Goal: Communication & Community: Answer question/provide support

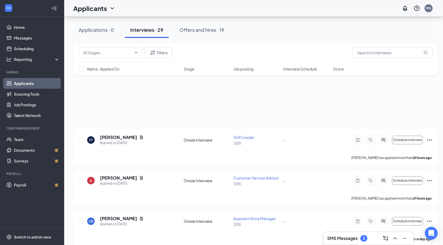
scroll to position [187, 0]
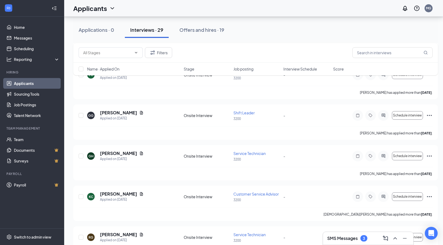
click at [360, 240] on div "SMS Messages 3" at bounding box center [347, 238] width 40 height 6
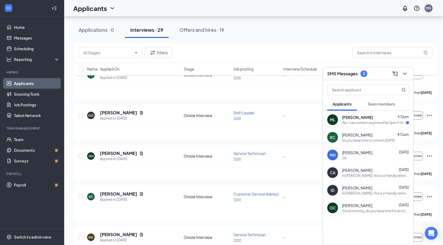
click at [359, 123] on div "Yes, I can come in anytime after 2pm if this works?" at bounding box center [374, 123] width 64 height 5
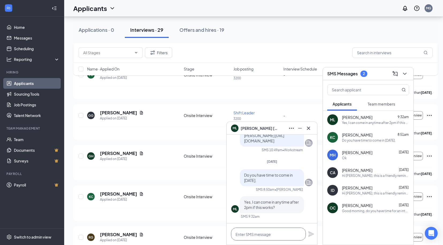
click at [289, 234] on textarea at bounding box center [268, 234] width 75 height 13
type textarea "yeah, that works is 3 good"
click at [311, 235] on icon "Plane" at bounding box center [311, 234] width 6 height 6
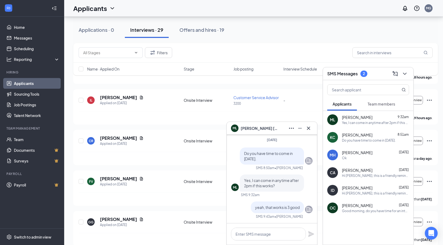
scroll to position [80, 0]
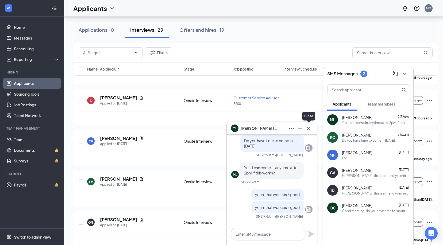
click at [312, 131] on button at bounding box center [308, 128] width 9 height 9
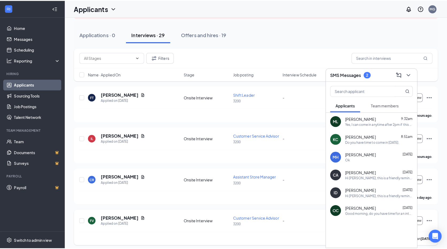
scroll to position [0, 0]
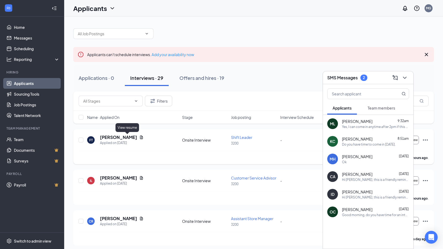
click at [139, 137] on icon "Document" at bounding box center [141, 137] width 4 height 4
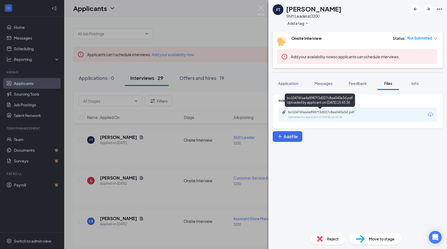
click at [345, 115] on div "bc10476faa4a8987f3d027c8ea040a3d.pdf Uploaded by applicant on [DATE] 15:43:36" at bounding box center [325, 114] width 87 height 9
